Goal: Go to known website: Access a specific website the user already knows

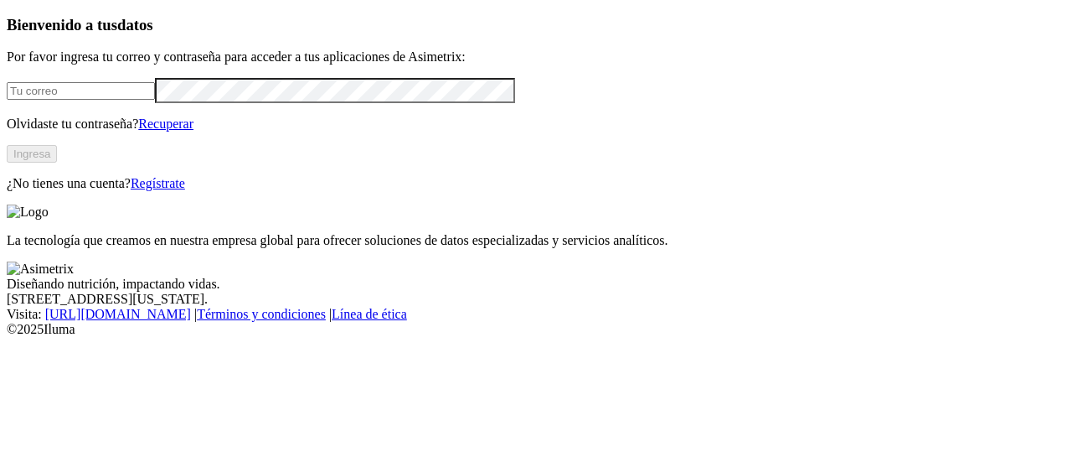
type input "[PERSON_NAME][EMAIL_ADDRESS][PERSON_NAME][DOMAIN_NAME]"
click at [57, 163] on button "Ingresa" at bounding box center [32, 154] width 50 height 18
